Goal: Communication & Community: Answer question/provide support

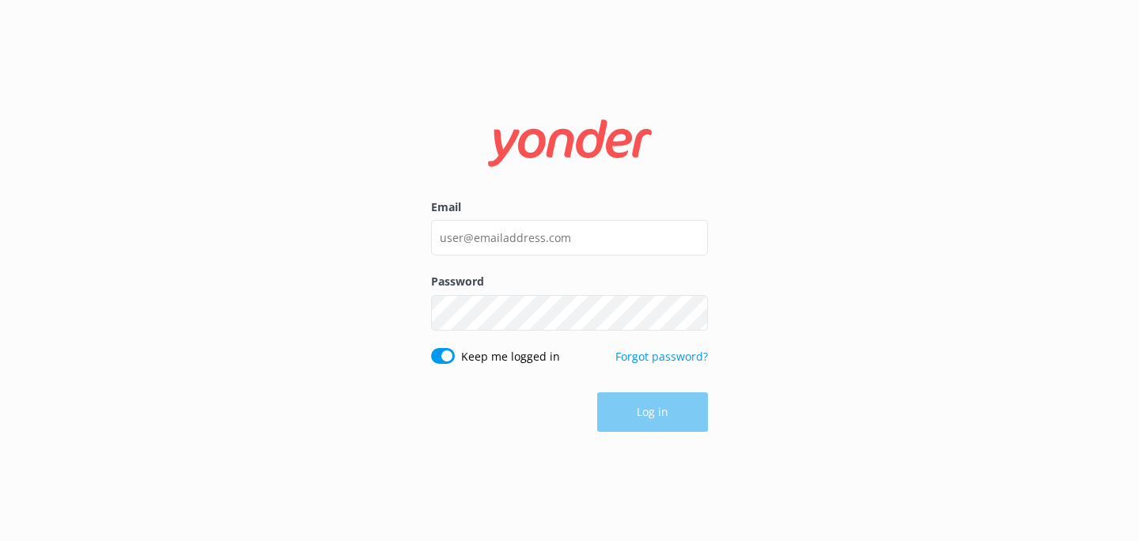
click at [498, 212] on label "Email" at bounding box center [569, 207] width 277 height 17
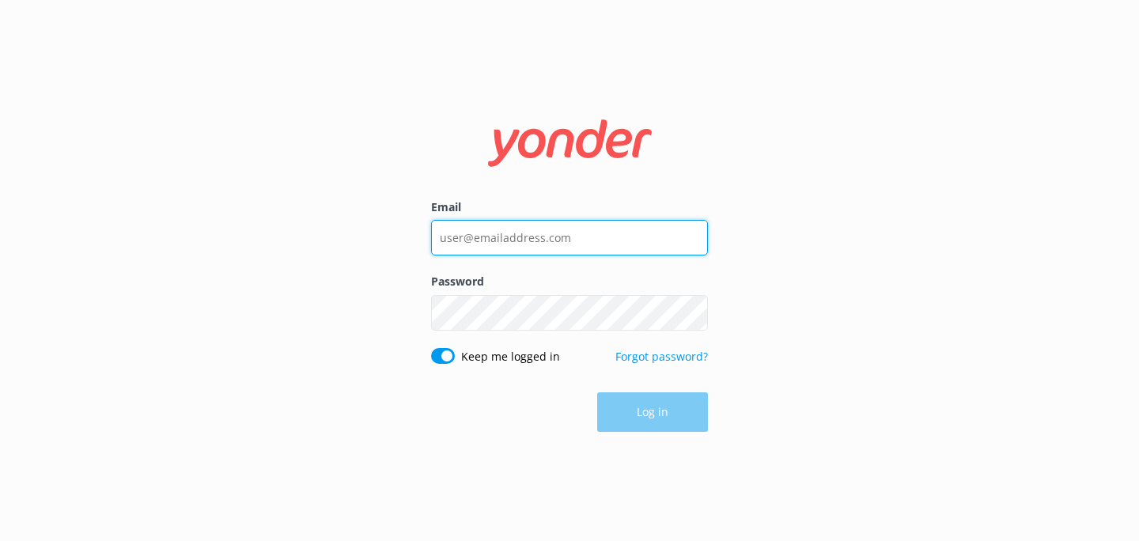
click at [498, 220] on input "Email" at bounding box center [569, 238] width 277 height 36
click at [497, 241] on input "Email" at bounding box center [569, 238] width 277 height 36
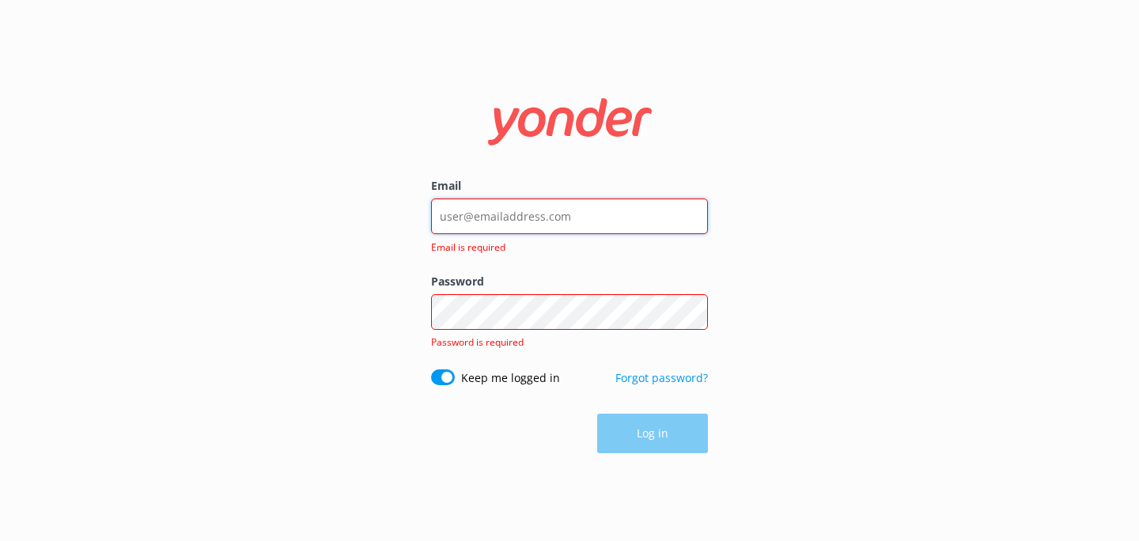
click at [532, 217] on input "Email" at bounding box center [569, 217] width 277 height 36
type input "[EMAIL_ADDRESS][DOMAIN_NAME]"
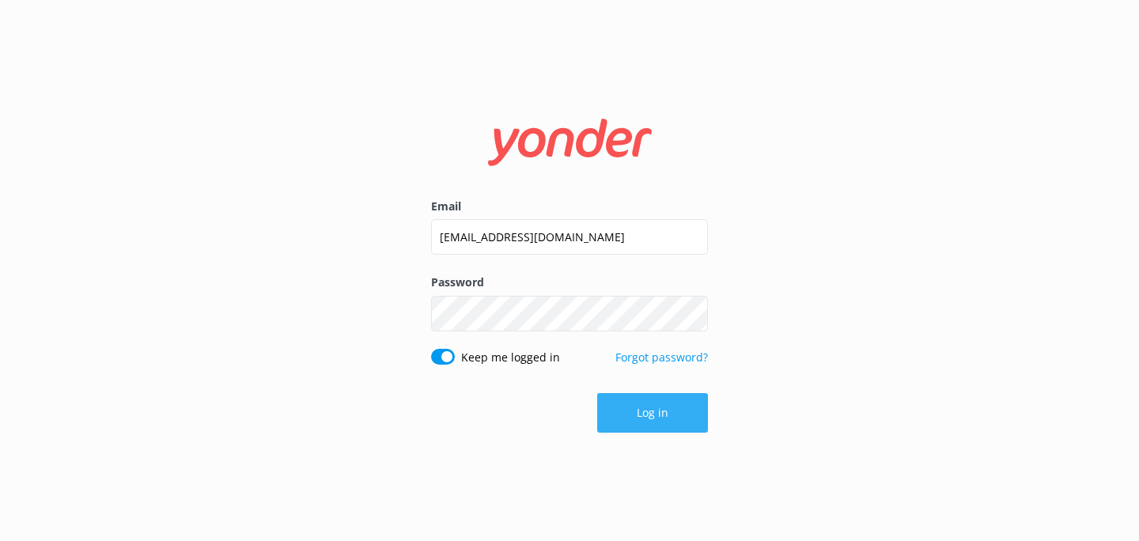
click at [644, 406] on button "Log in" at bounding box center [652, 413] width 111 height 40
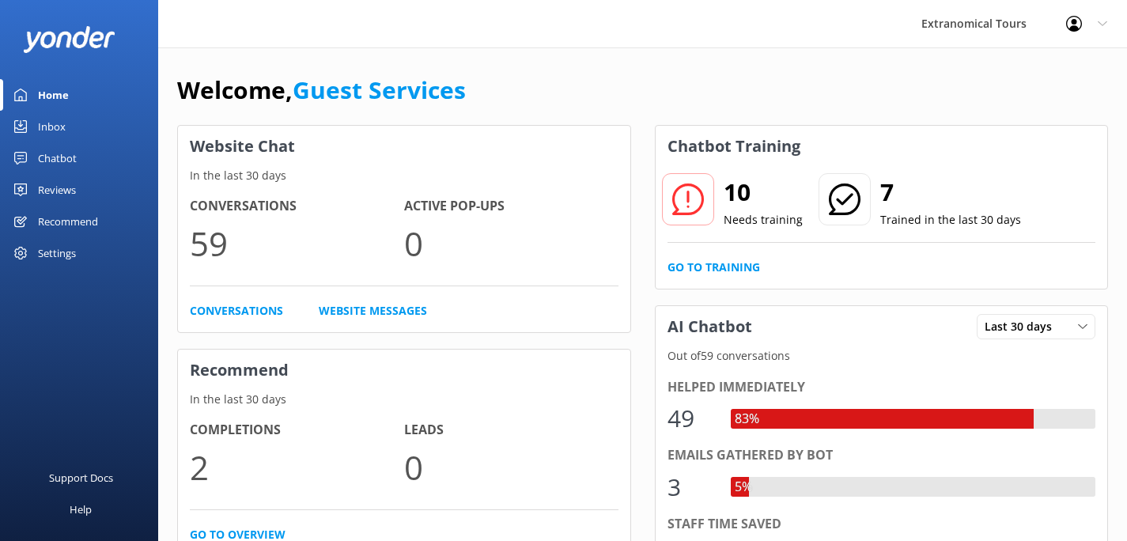
click at [81, 126] on link "Inbox" at bounding box center [79, 127] width 158 height 32
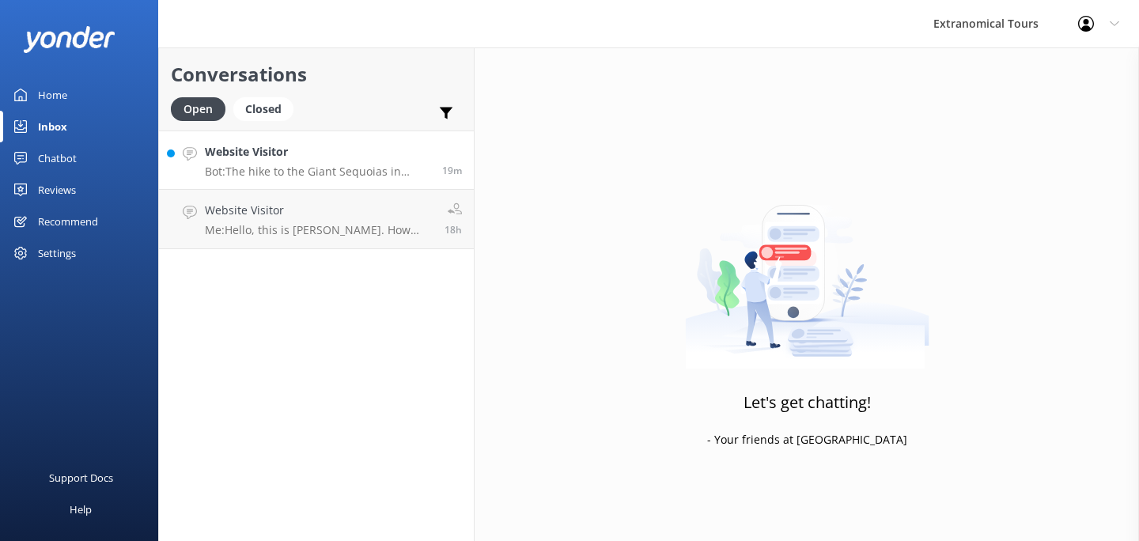
click at [320, 161] on div "Website Visitor Bot: The hike to the Giant Sequoias in [GEOGRAPHIC_DATA] is a 2…" at bounding box center [317, 160] width 225 height 34
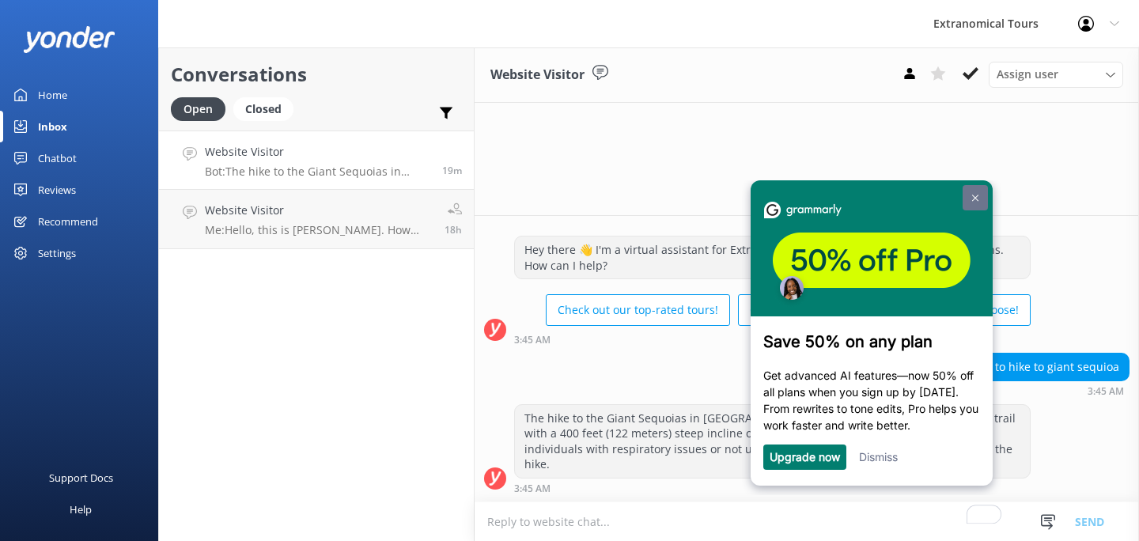
click at [975, 191] on link at bounding box center [975, 197] width 25 height 25
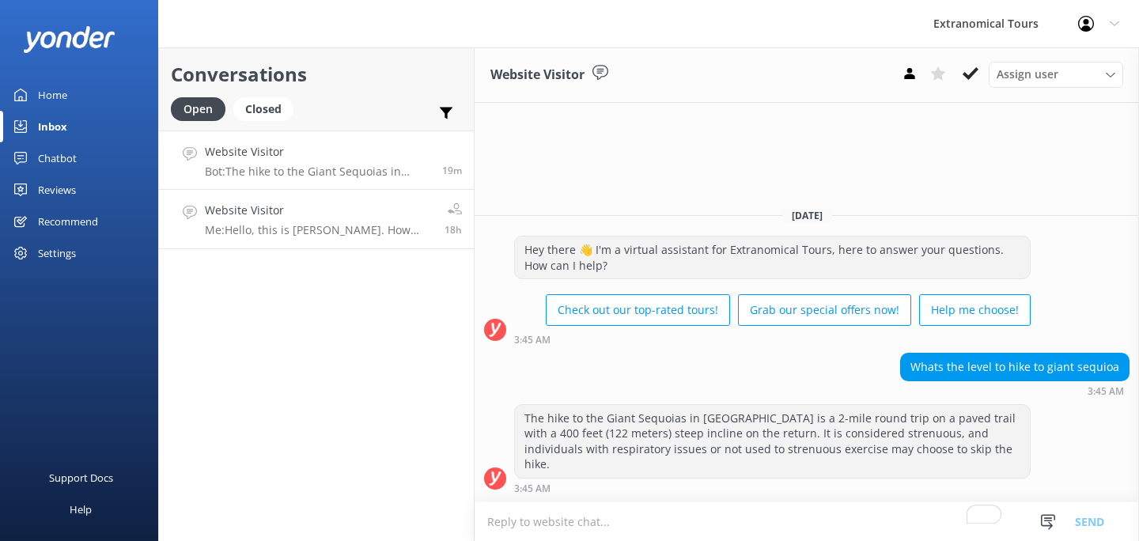
click at [353, 229] on p "Me: Hello, this is [PERSON_NAME]. How may I help you [DATE]?" at bounding box center [319, 230] width 228 height 14
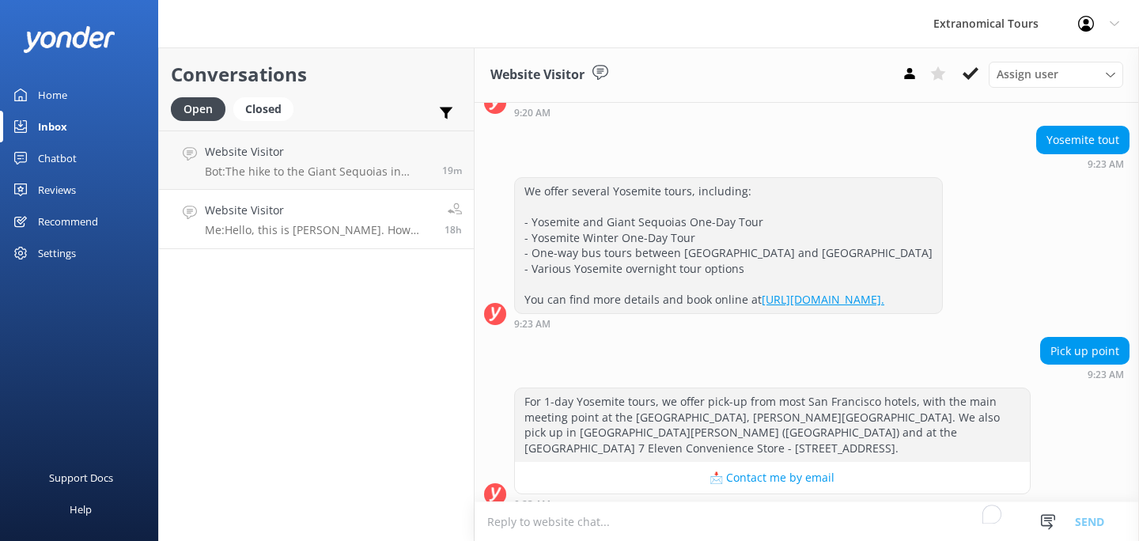
scroll to position [354, 0]
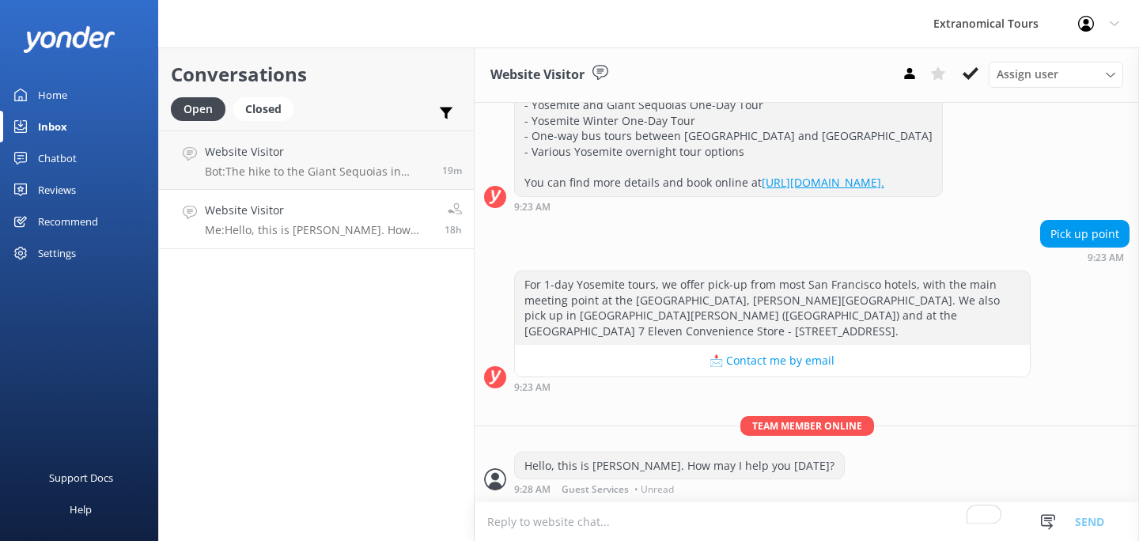
click at [699, 467] on div "Hello, this is [PERSON_NAME]. How may I help you [DATE]?" at bounding box center [679, 465] width 329 height 27
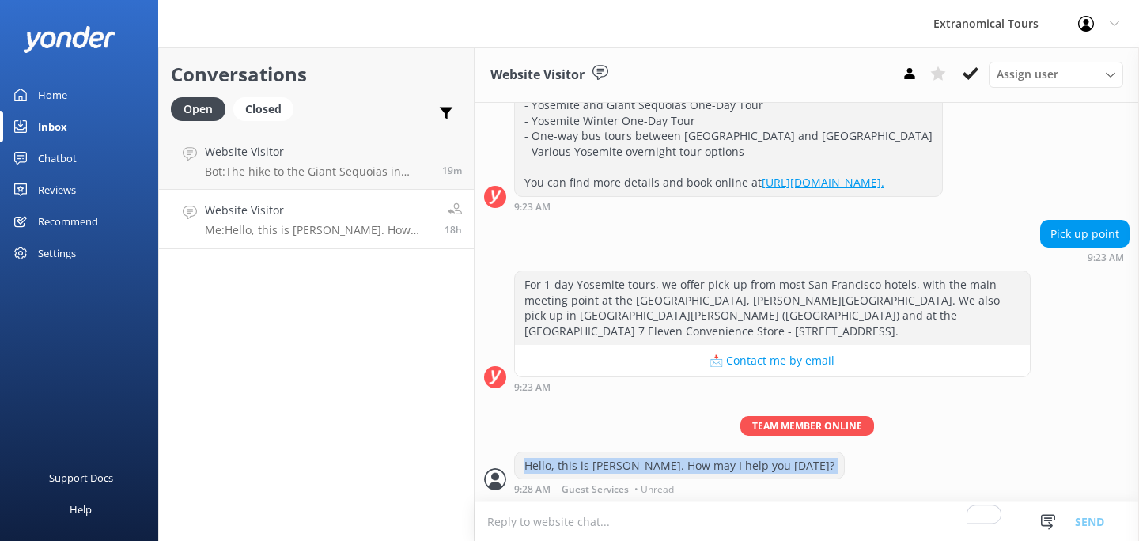
click at [699, 467] on div "Hello, this is [PERSON_NAME]. How may I help you [DATE]?" at bounding box center [679, 465] width 329 height 27
copy div "Hello, this is [PERSON_NAME]. How may I help you [DATE]?"
click at [973, 64] on button at bounding box center [970, 74] width 28 height 24
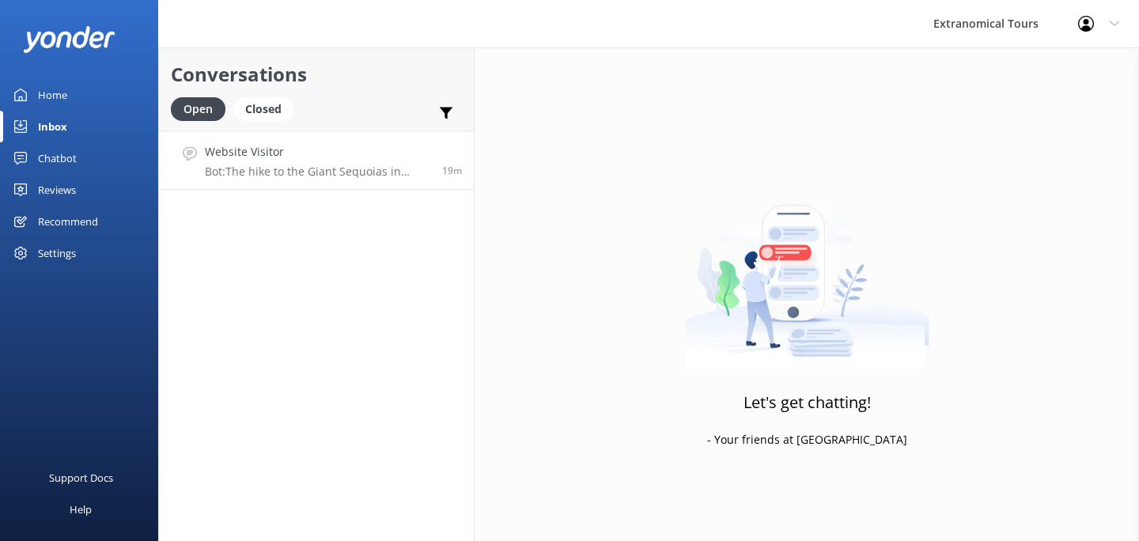
click at [313, 168] on p "Bot: The hike to the Giant Sequoias in [GEOGRAPHIC_DATA] is a 2-mile round trip…" at bounding box center [317, 172] width 225 height 14
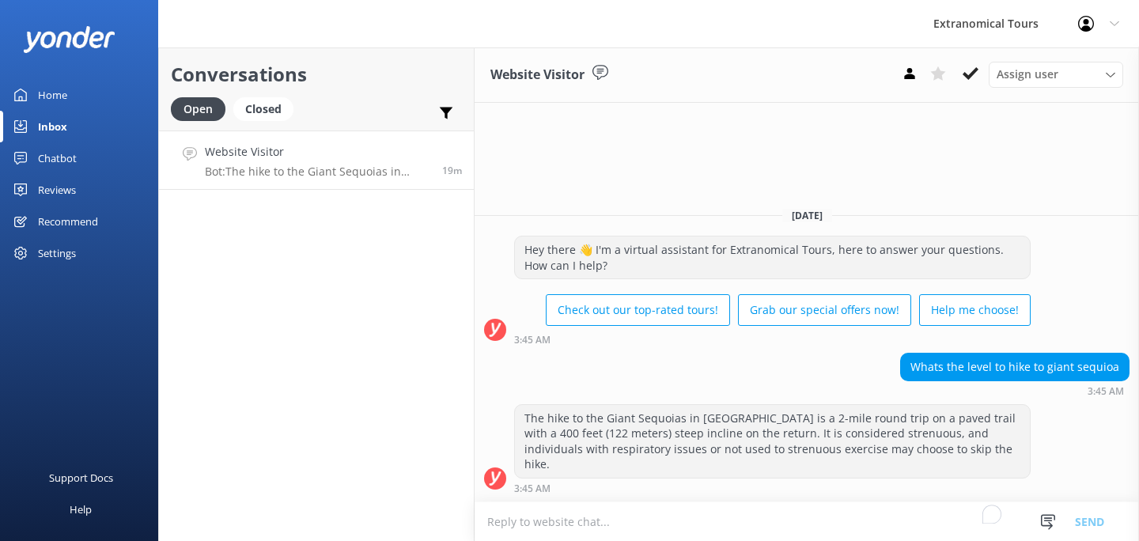
click at [525, 518] on textarea "To enrich screen reader interactions, please activate Accessibility in Grammarl…" at bounding box center [807, 521] width 664 height 39
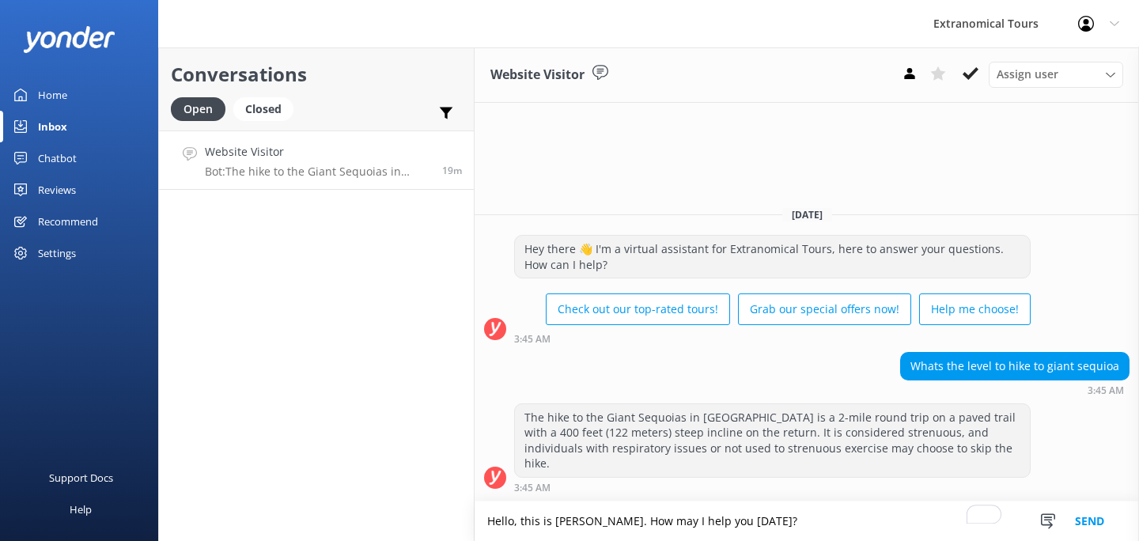
scroll to position [3, 0]
type textarea "Hello, this is [PERSON_NAME]. How may I help you [DATE]?"
click at [1102, 520] on button "Send" at bounding box center [1089, 522] width 59 height 40
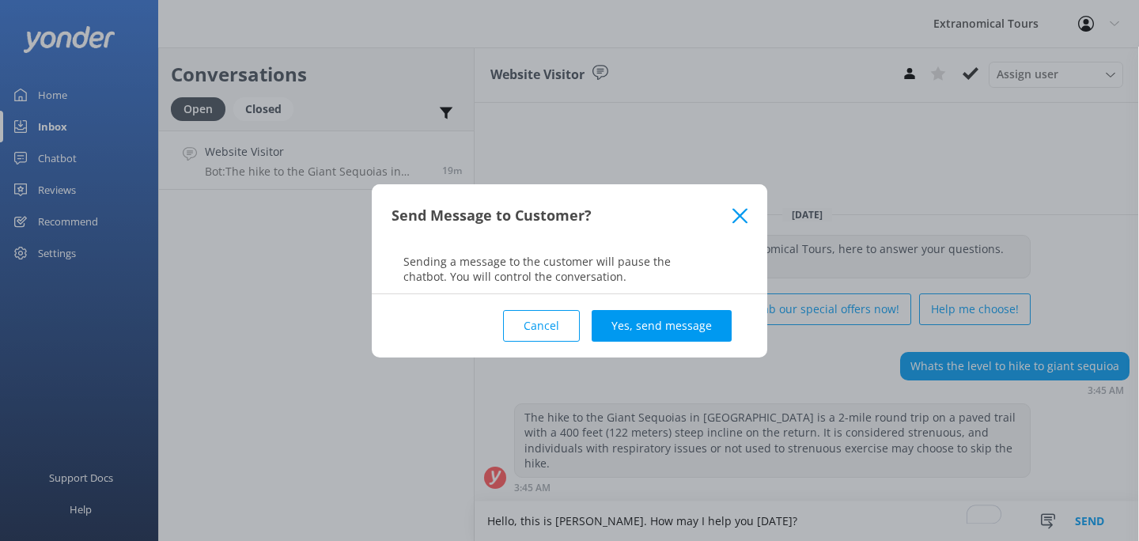
click at [673, 302] on div "Cancel Yes, send message" at bounding box center [570, 325] width 356 height 63
click at [675, 322] on button "Yes, send message" at bounding box center [662, 326] width 140 height 32
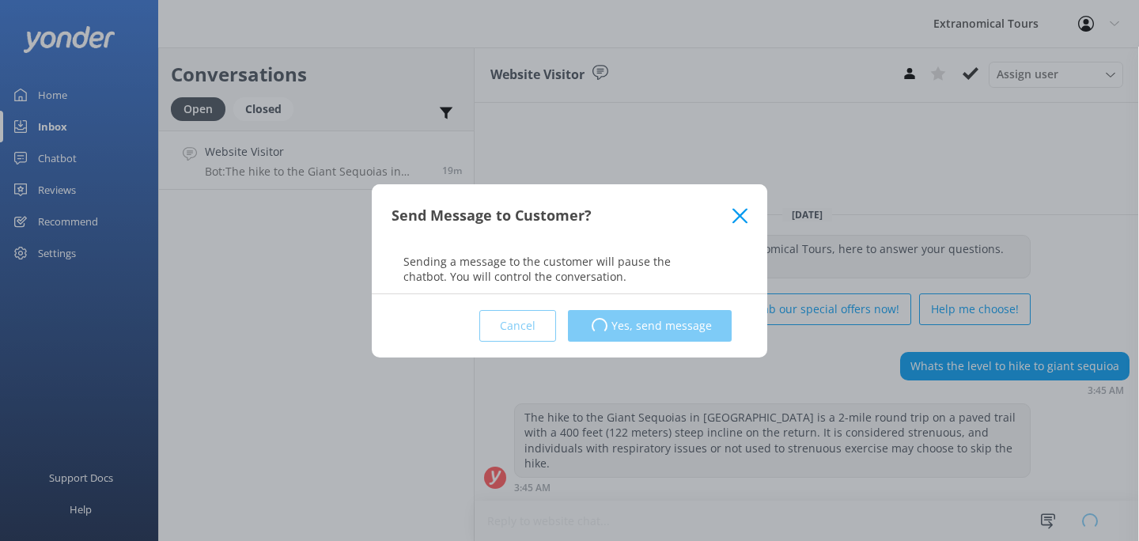
scroll to position [0, 0]
